Goal: Entertainment & Leisure: Consume media (video, audio)

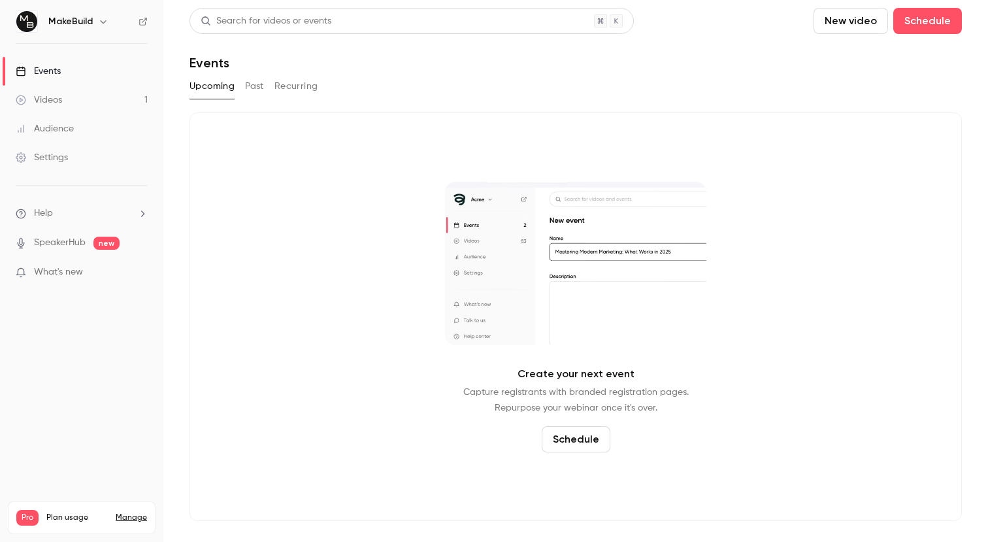
click at [232, 90] on button "Upcoming" at bounding box center [211, 86] width 45 height 21
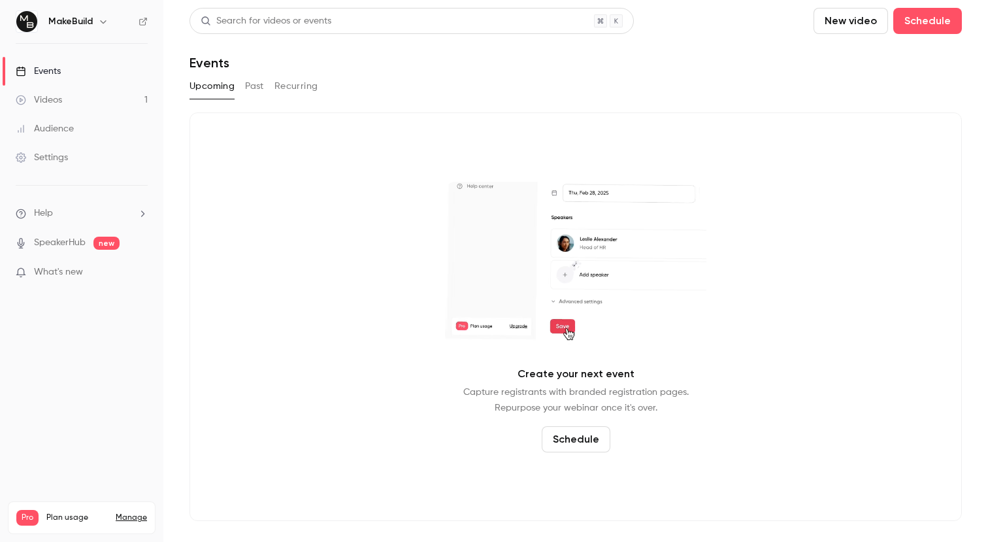
click at [258, 86] on button "Past" at bounding box center [254, 86] width 19 height 21
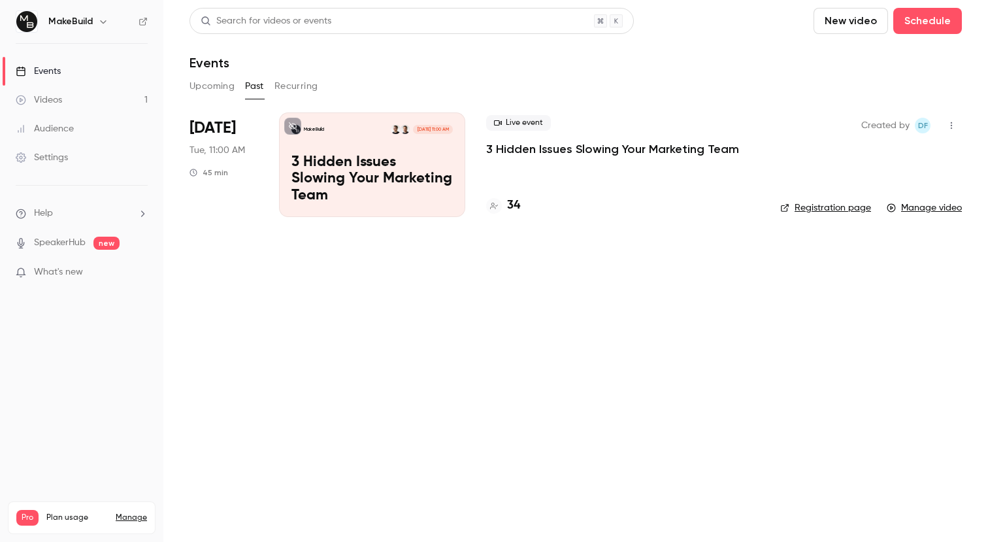
click at [553, 152] on p "3 Hidden Issues Slowing Your Marketing Team" at bounding box center [612, 149] width 253 height 16
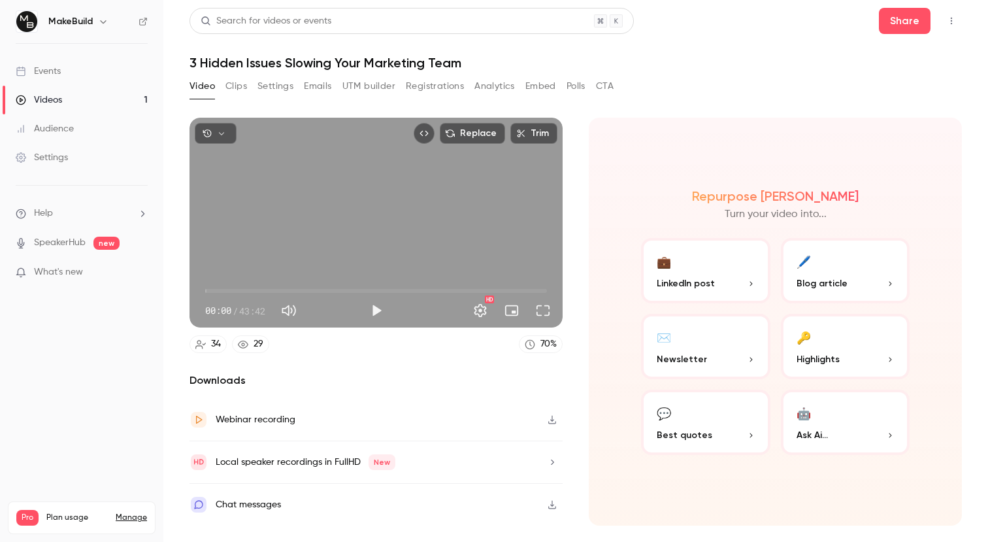
click at [237, 85] on button "Clips" at bounding box center [236, 86] width 22 height 21
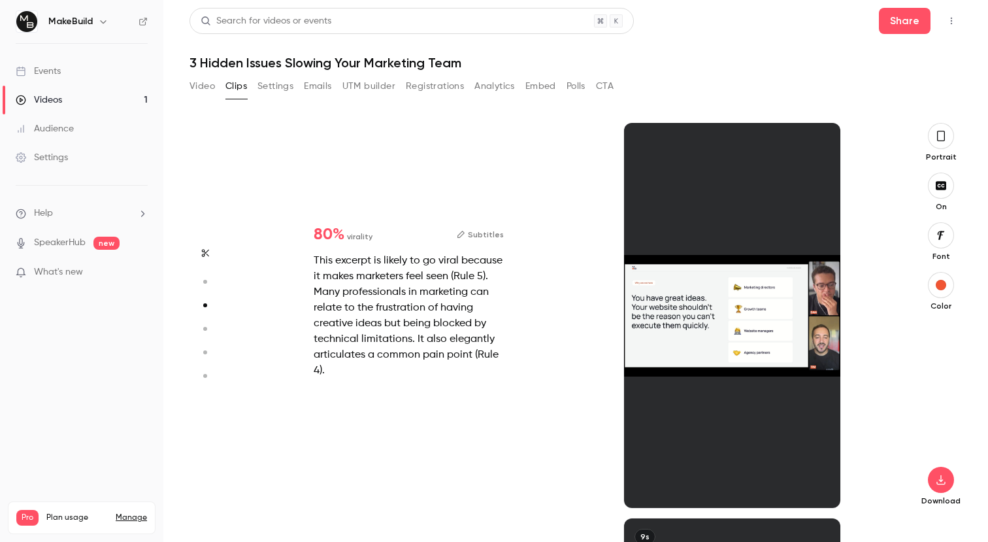
scroll to position [791, 0]
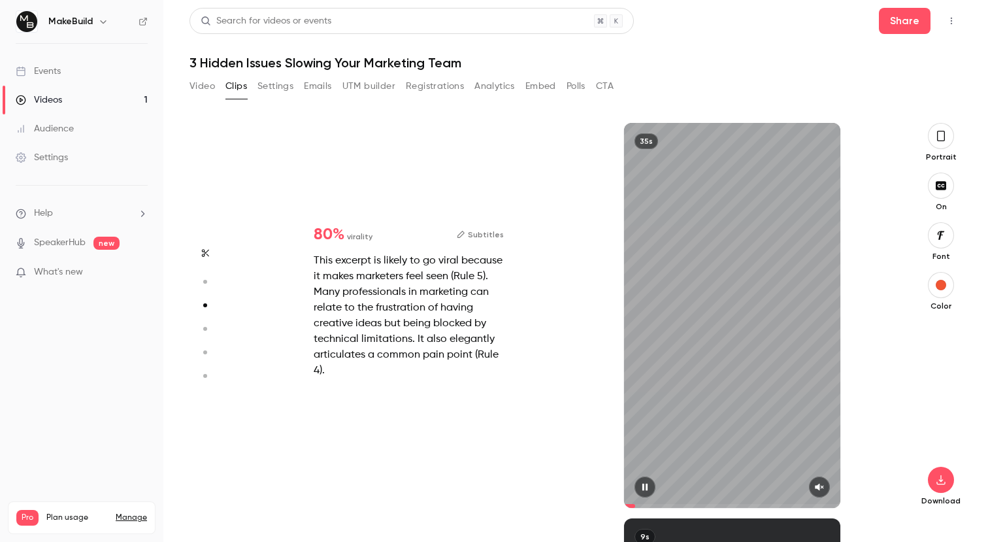
click at [821, 483] on icon "button" at bounding box center [819, 486] width 10 height 9
click at [821, 484] on icon "button" at bounding box center [819, 486] width 10 height 9
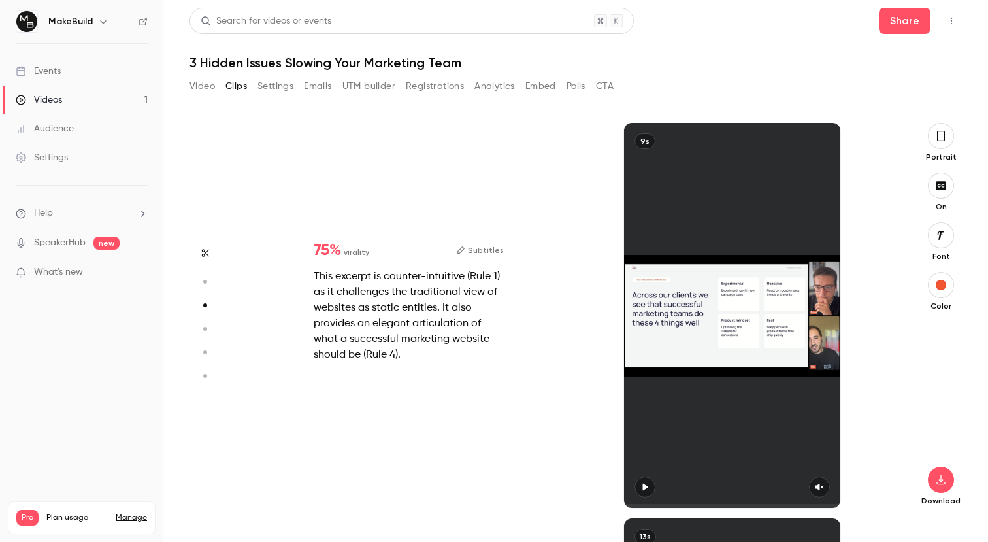
type input "*"
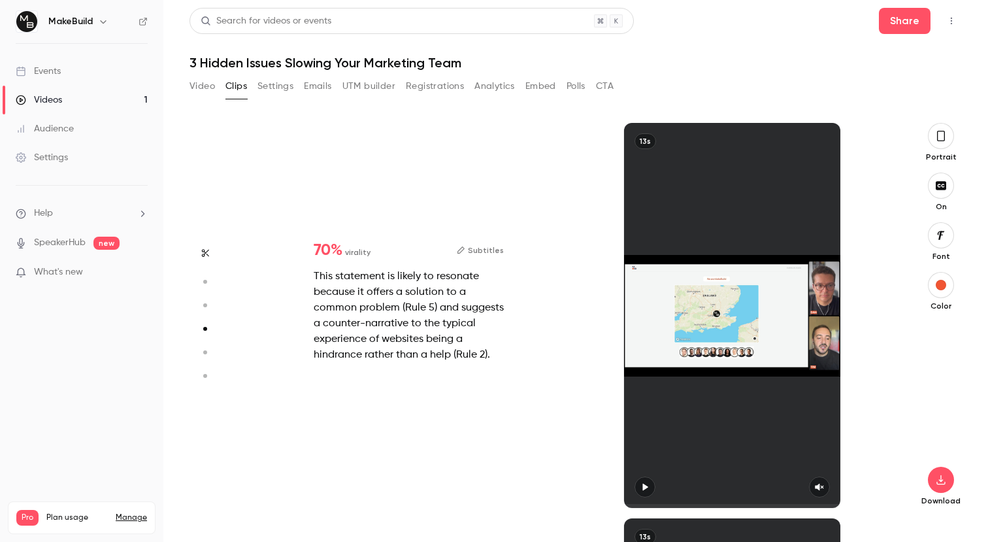
scroll to position [1581, 0]
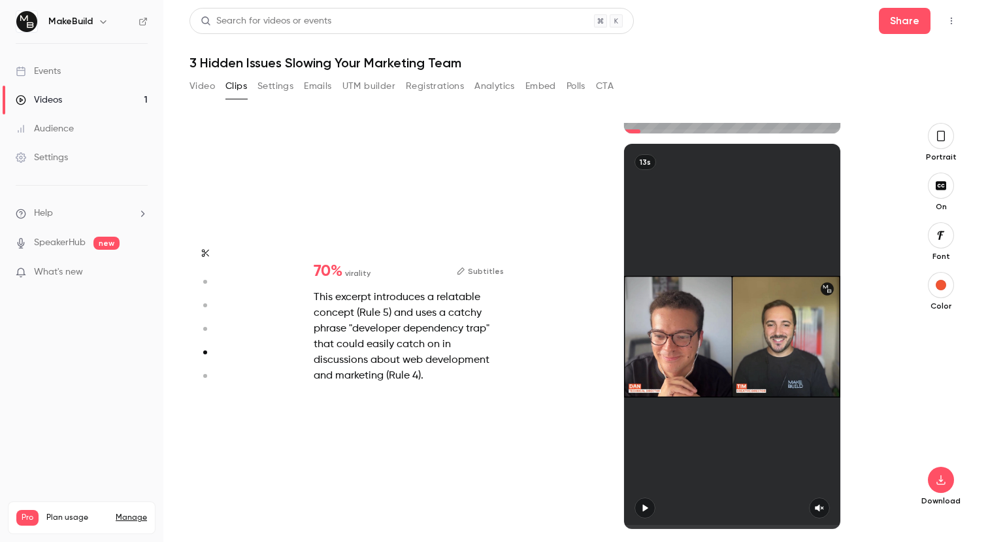
type input "*"
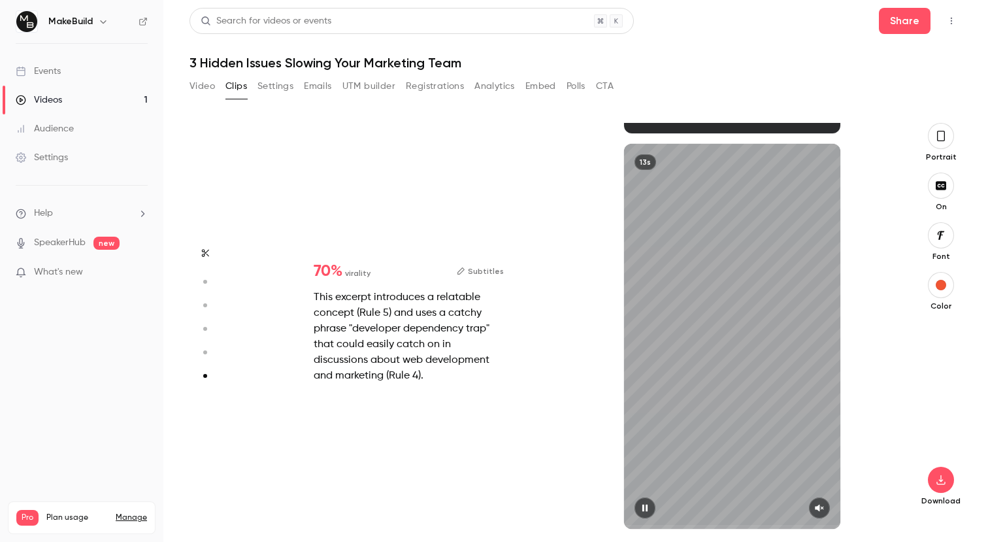
scroll to position [1956, 0]
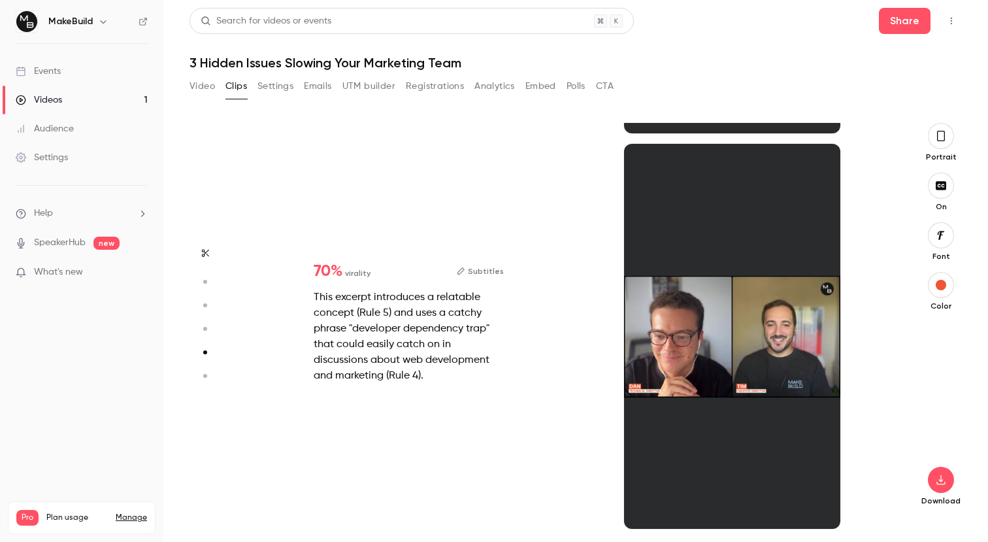
type input "*"
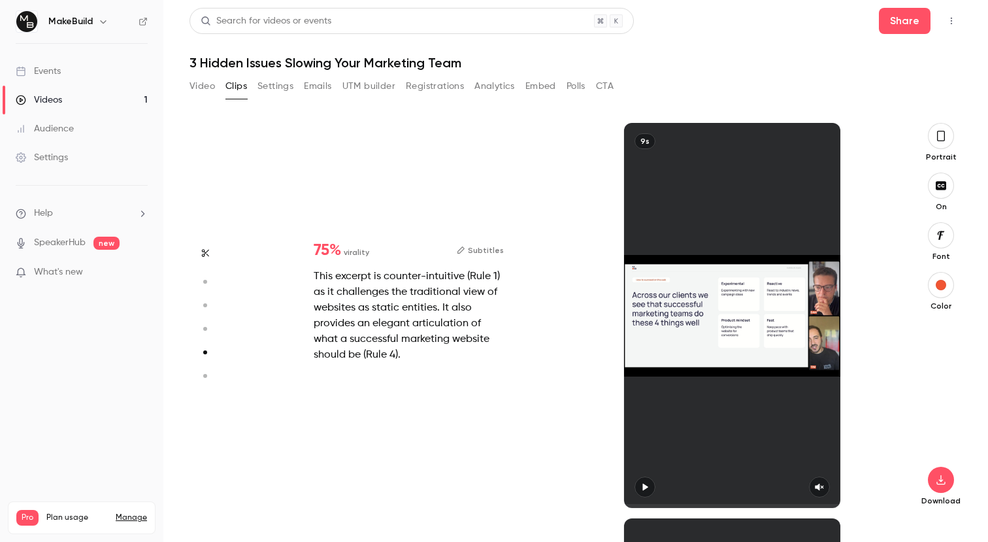
type input "*"
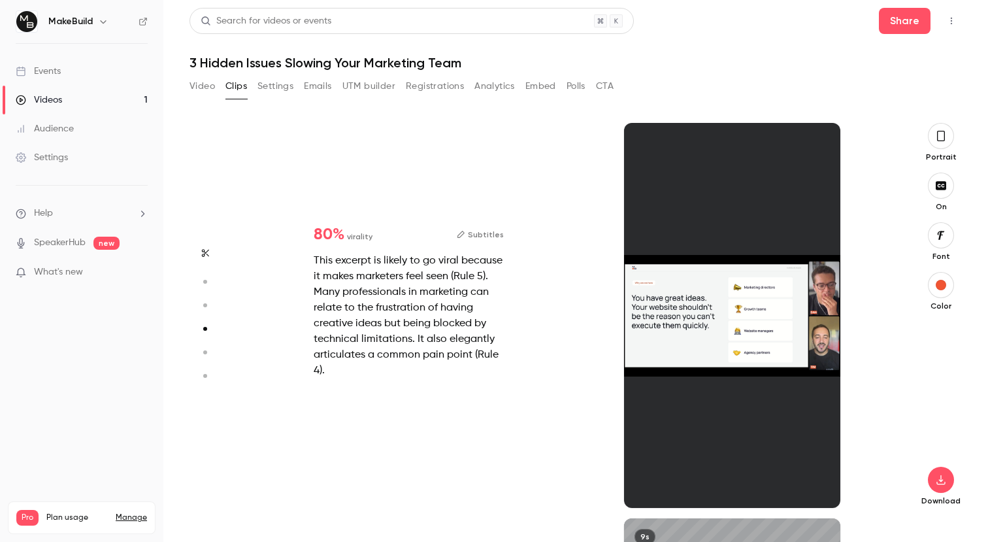
type input "*"
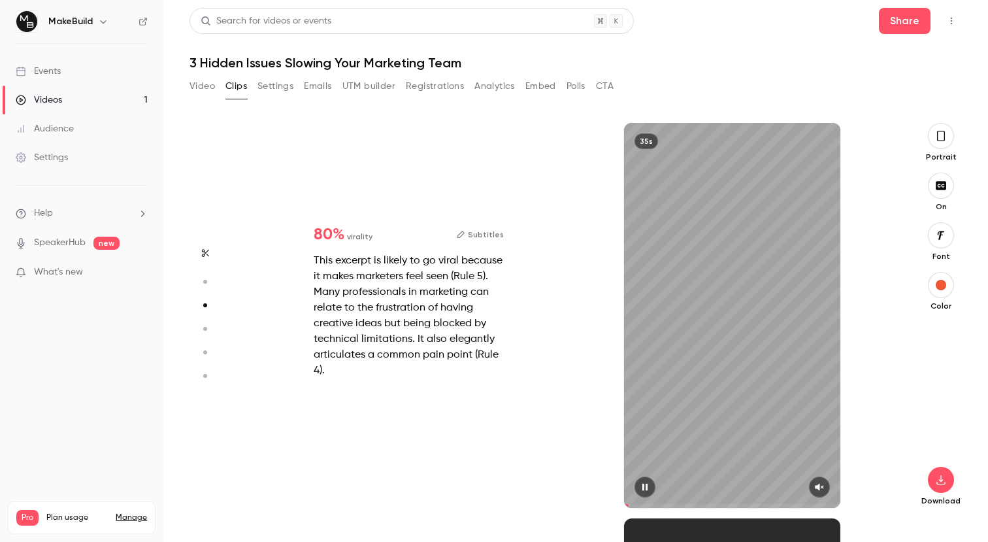
type input "*"
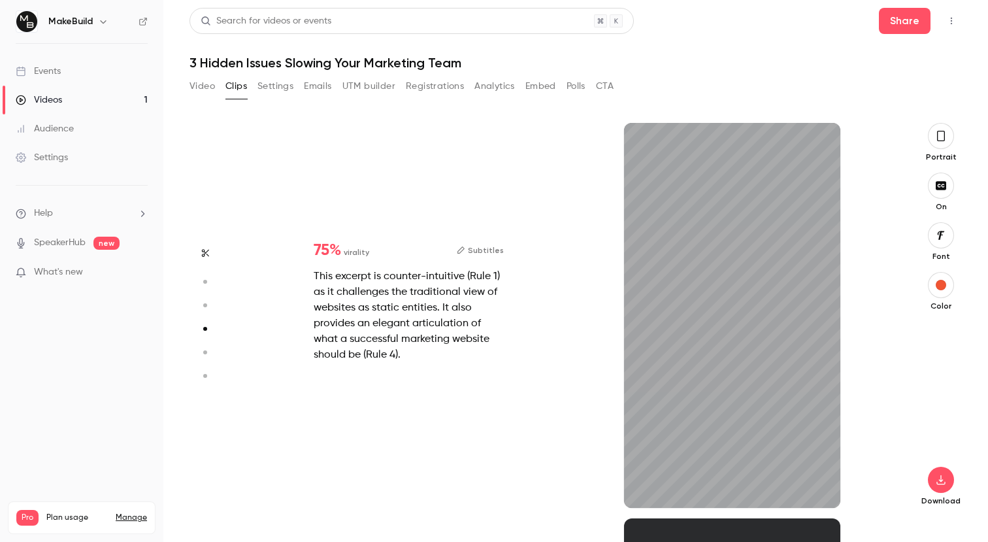
scroll to position [1186, 0]
type input "*"
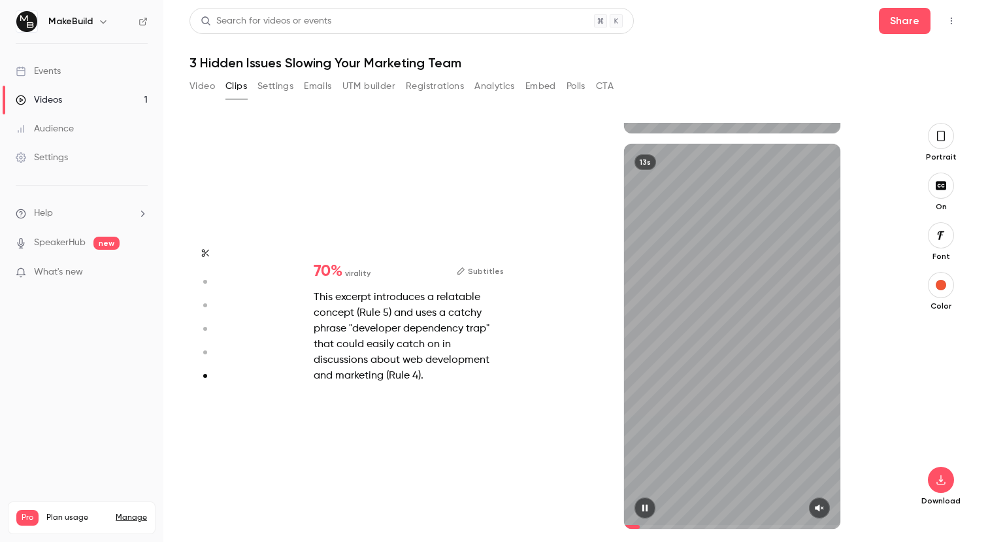
click at [821, 503] on icon "button" at bounding box center [819, 507] width 10 height 9
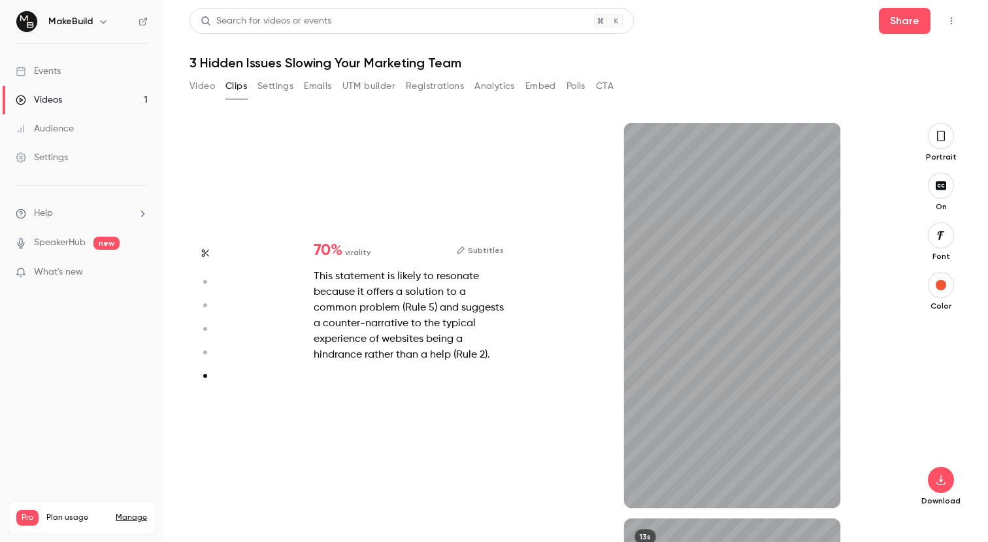
type input "*"
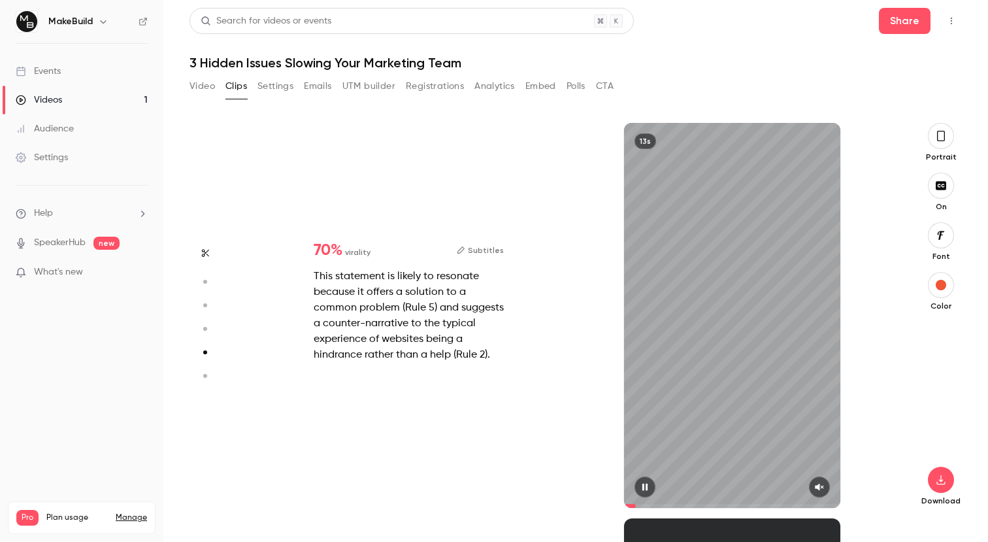
click at [817, 491] on icon "button" at bounding box center [819, 486] width 10 height 9
type input "*"
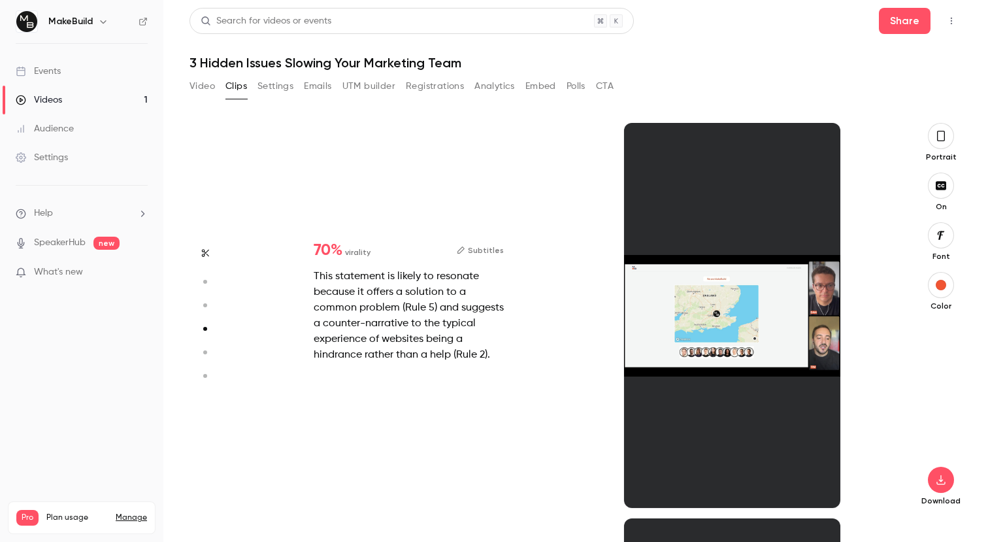
scroll to position [1186, 0]
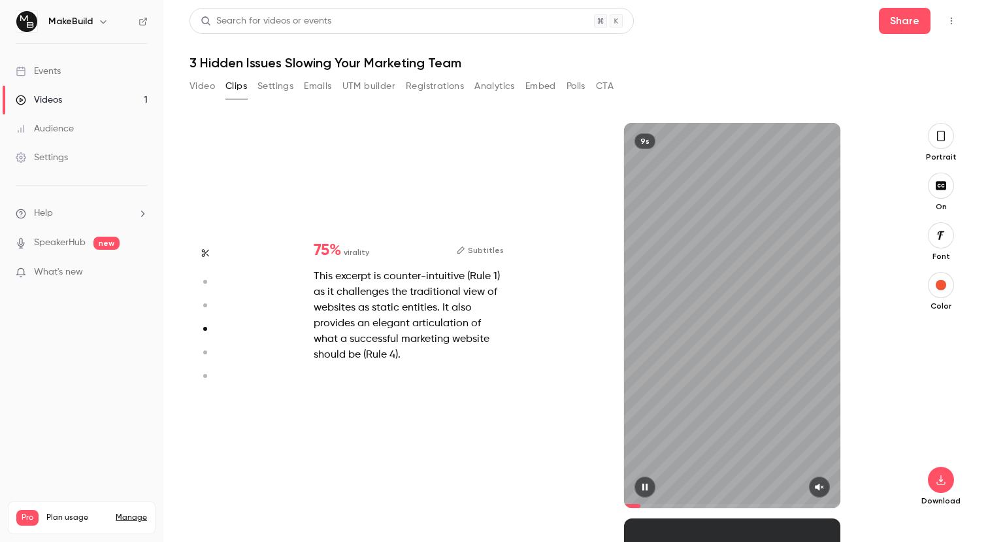
click at [827, 482] on button "button" at bounding box center [819, 486] width 21 height 21
click at [945, 142] on icon "button" at bounding box center [941, 136] width 10 height 14
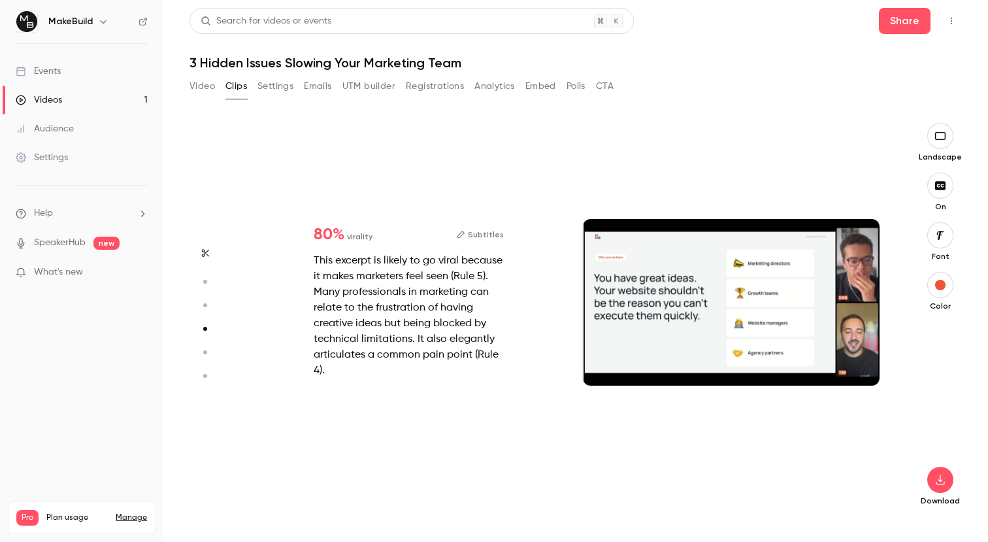
type input "*"
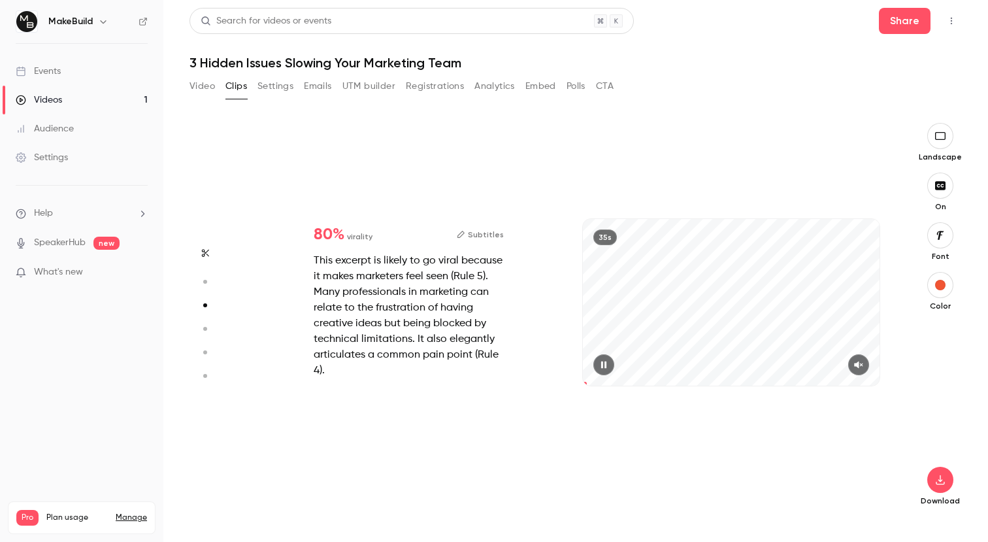
click at [867, 367] on button "button" at bounding box center [858, 364] width 21 height 21
click at [861, 367] on icon "button" at bounding box center [858, 364] width 10 height 9
click at [781, 287] on div "35s" at bounding box center [731, 302] width 297 height 167
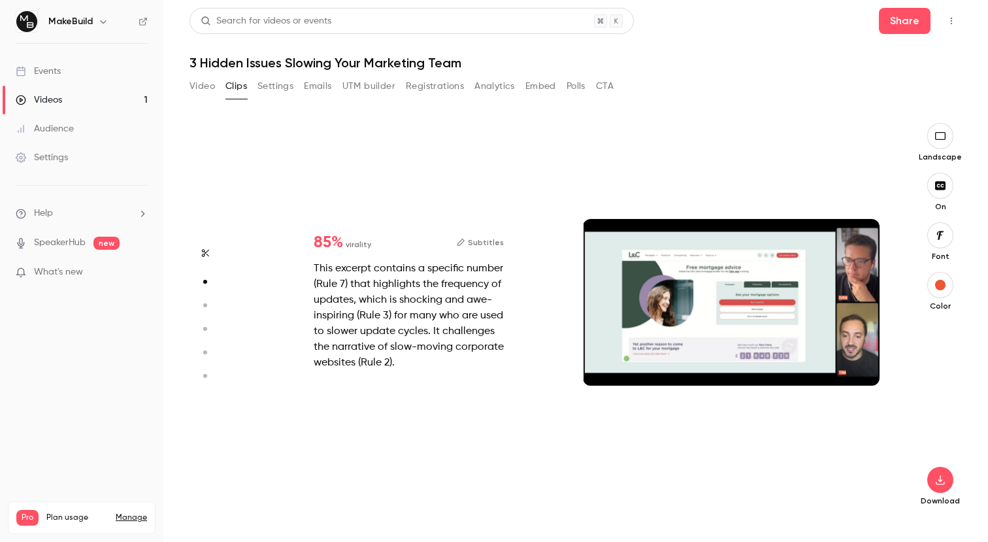
type input "*"
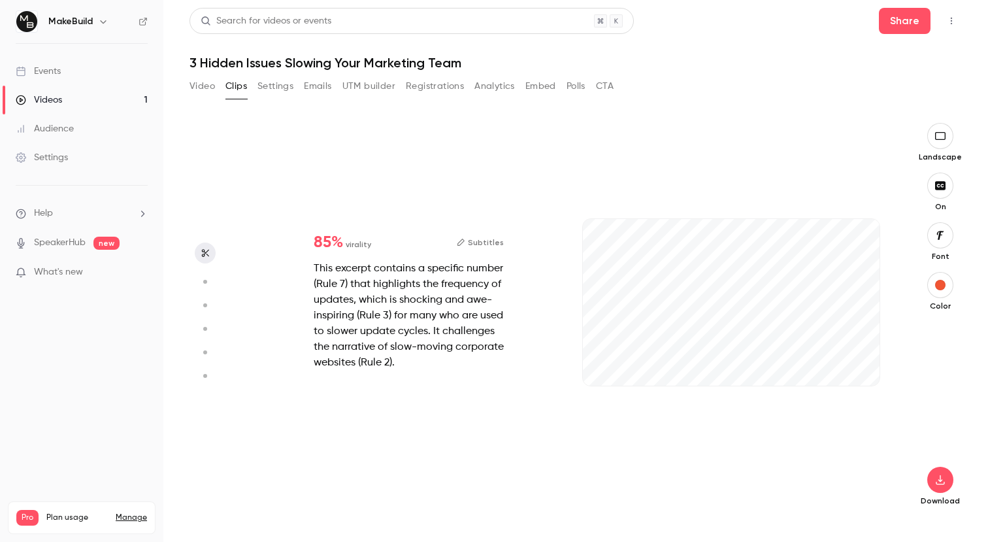
scroll to position [0, 0]
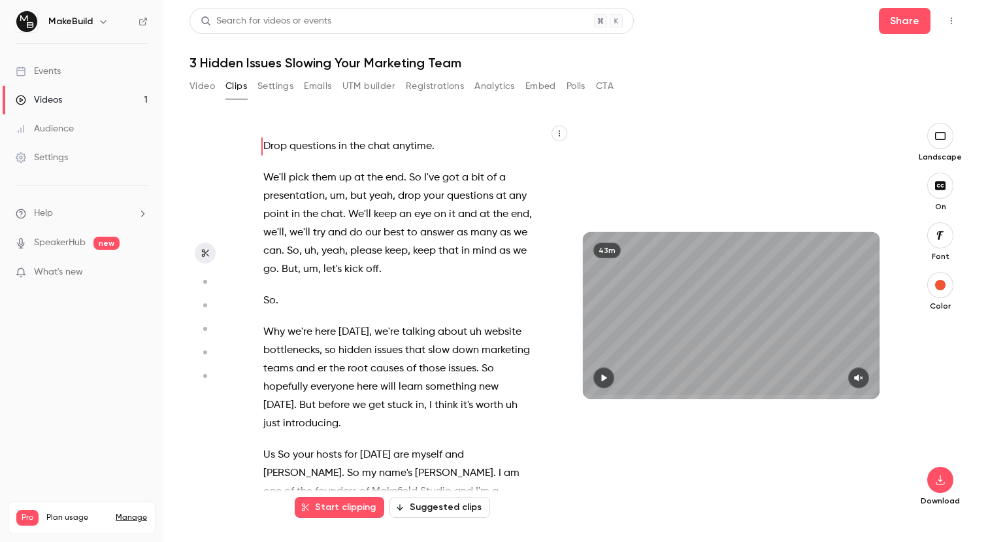
click at [600, 377] on icon "button" at bounding box center [603, 377] width 10 height 9
click at [861, 375] on icon "button" at bounding box center [858, 377] width 10 height 9
click at [686, 319] on div "43m" at bounding box center [731, 315] width 297 height 167
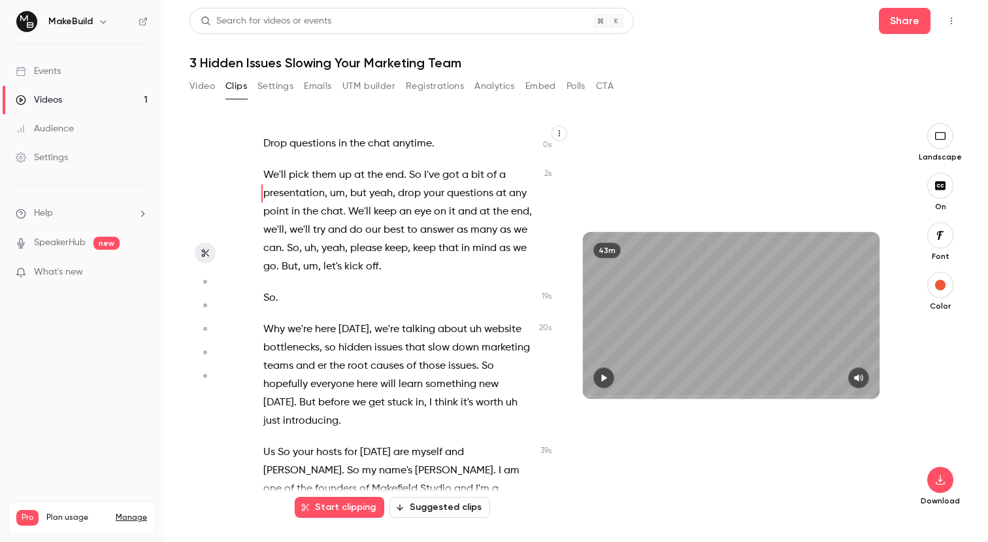
click at [321, 341] on span "," at bounding box center [320, 347] width 3 height 18
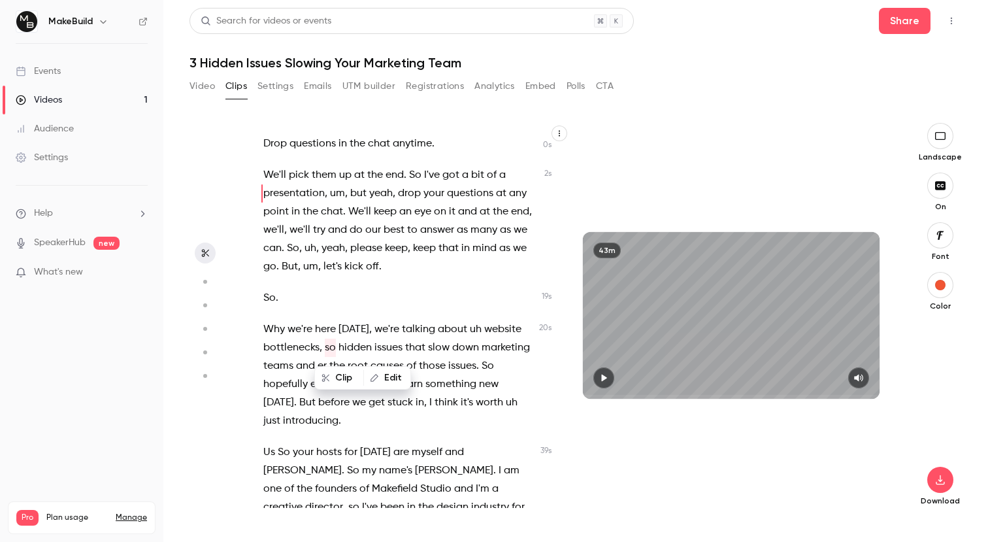
click at [335, 330] on span "here" at bounding box center [325, 329] width 21 height 18
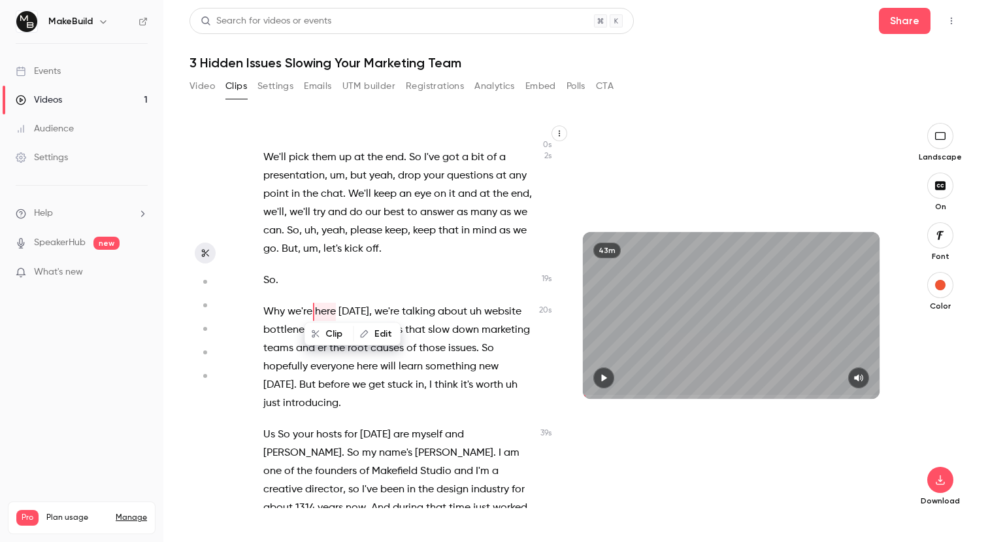
scroll to position [10, 0]
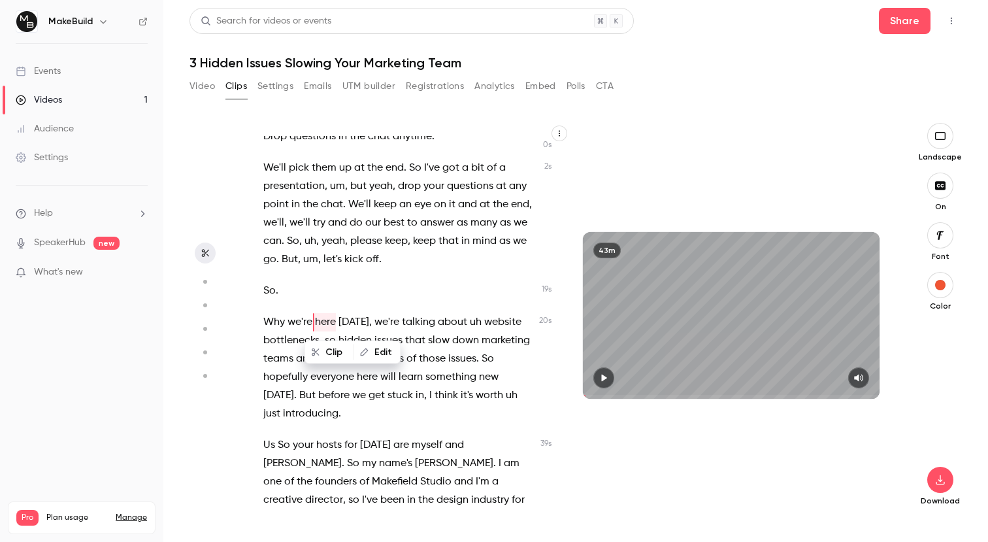
click at [201, 352] on icon "button" at bounding box center [205, 352] width 12 height 9
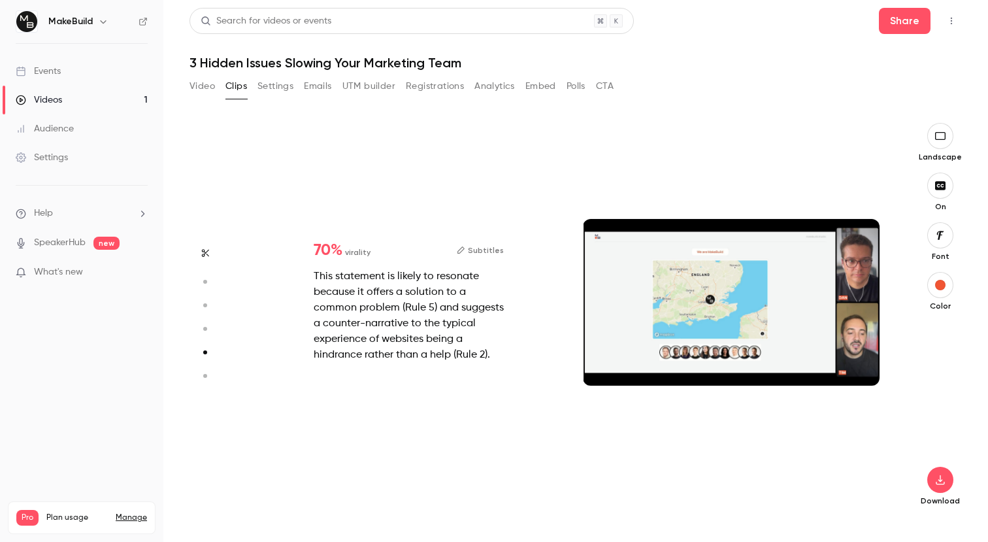
scroll to position [1581, 0]
type input "****"
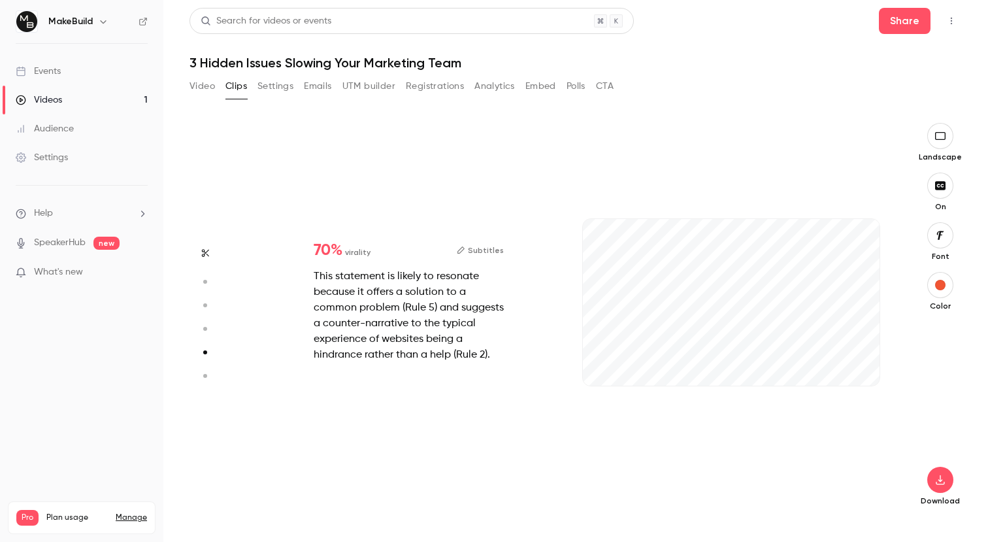
type input "*"
click at [208, 278] on icon "button" at bounding box center [205, 281] width 12 height 9
type input "****"
type input "***"
type input "****"
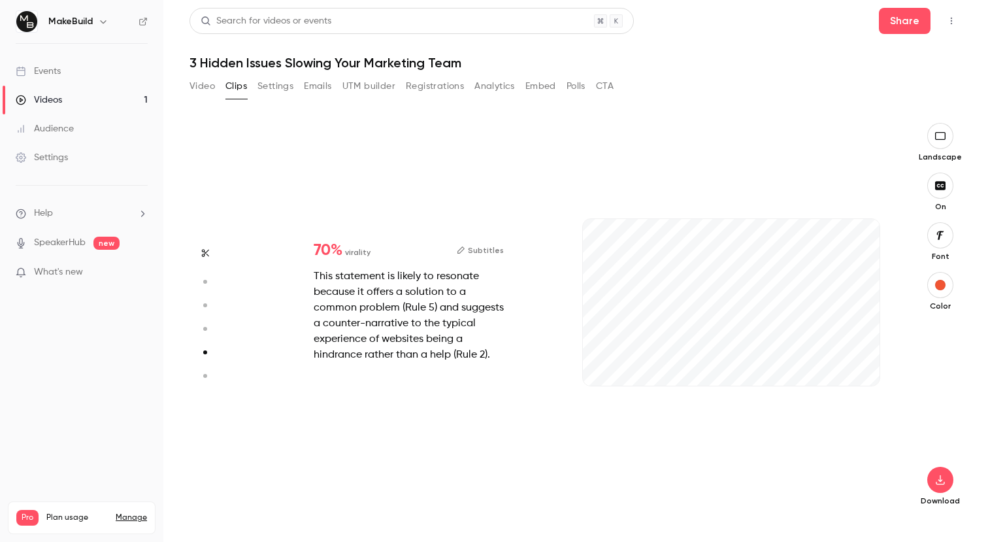
type input "*"
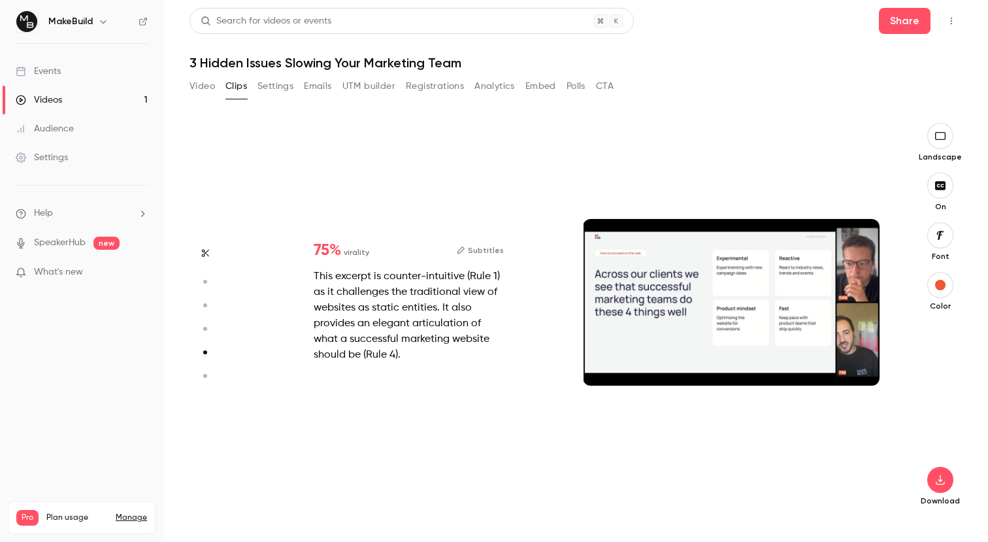
click at [203, 255] on icon "button" at bounding box center [205, 252] width 10 height 9
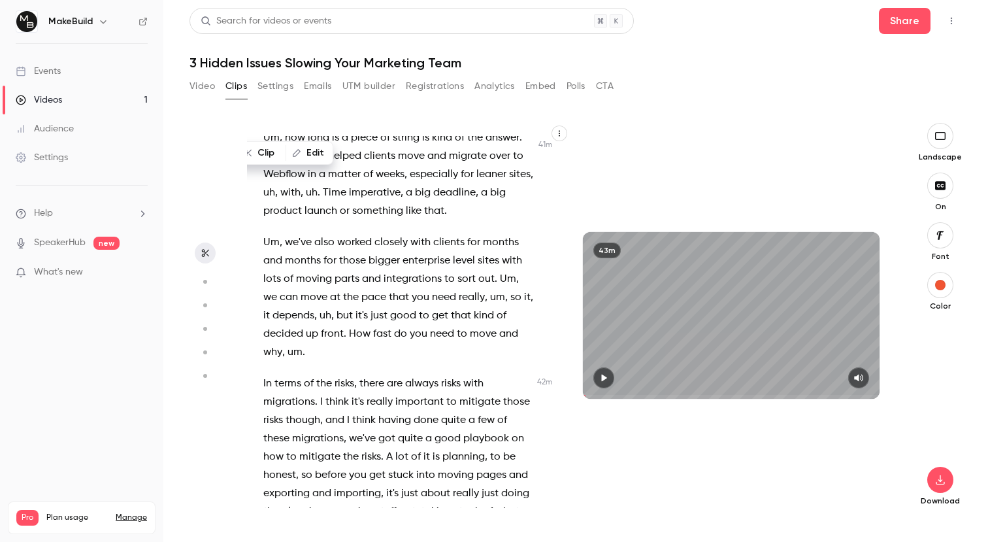
scroll to position [17585, 0]
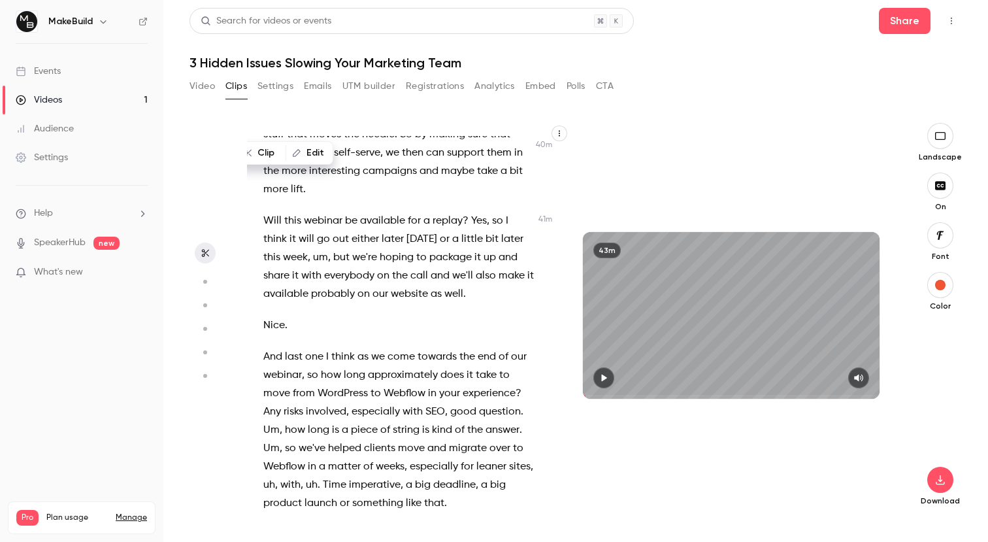
click at [327, 308] on div "Drop questions in the chat anytime . We'll pick them up at the end . So I've go…" at bounding box center [405, 322] width 316 height 372
click at [307, 348] on button "Edit" at bounding box center [325, 352] width 45 height 21
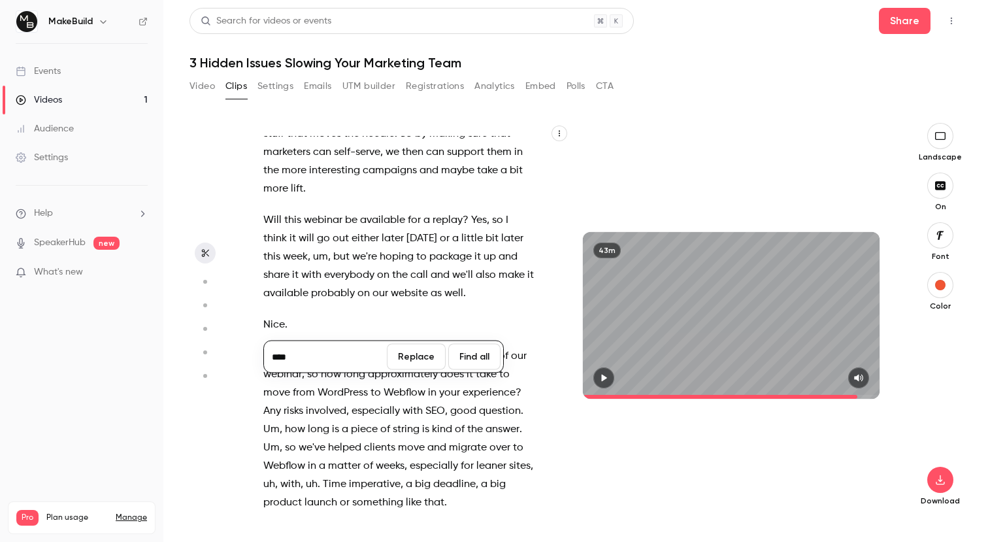
click at [394, 33] on span "the" at bounding box center [393, 24] width 16 height 18
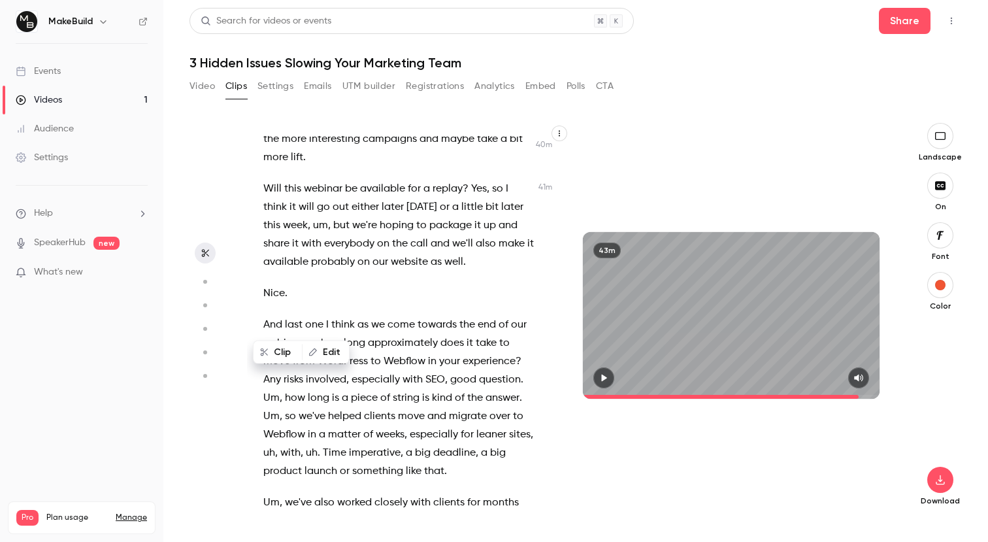
type input "******"
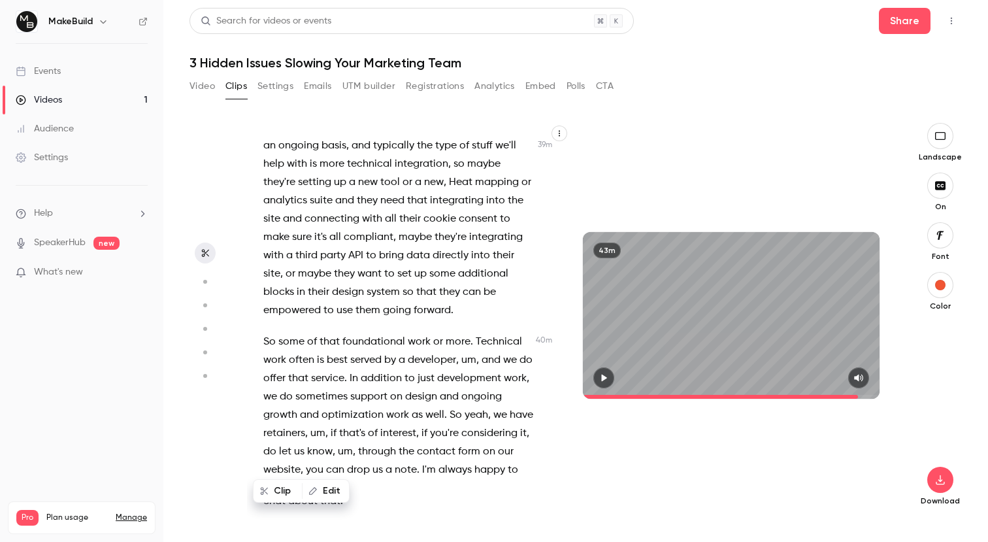
scroll to position [16900, 0]
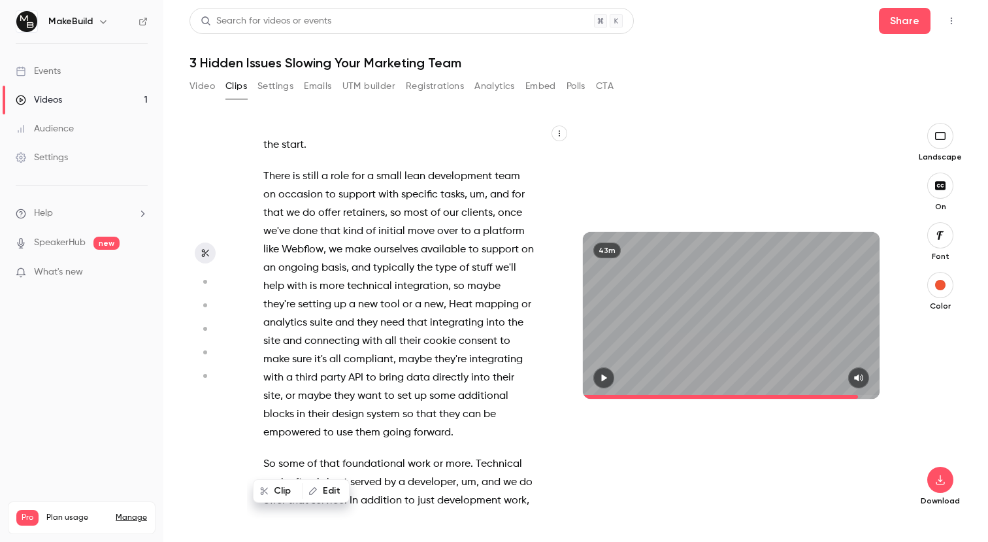
click at [785, 106] on div "Drop questions in the chat anytime . We'll pick them up at the end . So I've go…" at bounding box center [575, 322] width 772 height 440
